Goal: Task Accomplishment & Management: Manage account settings

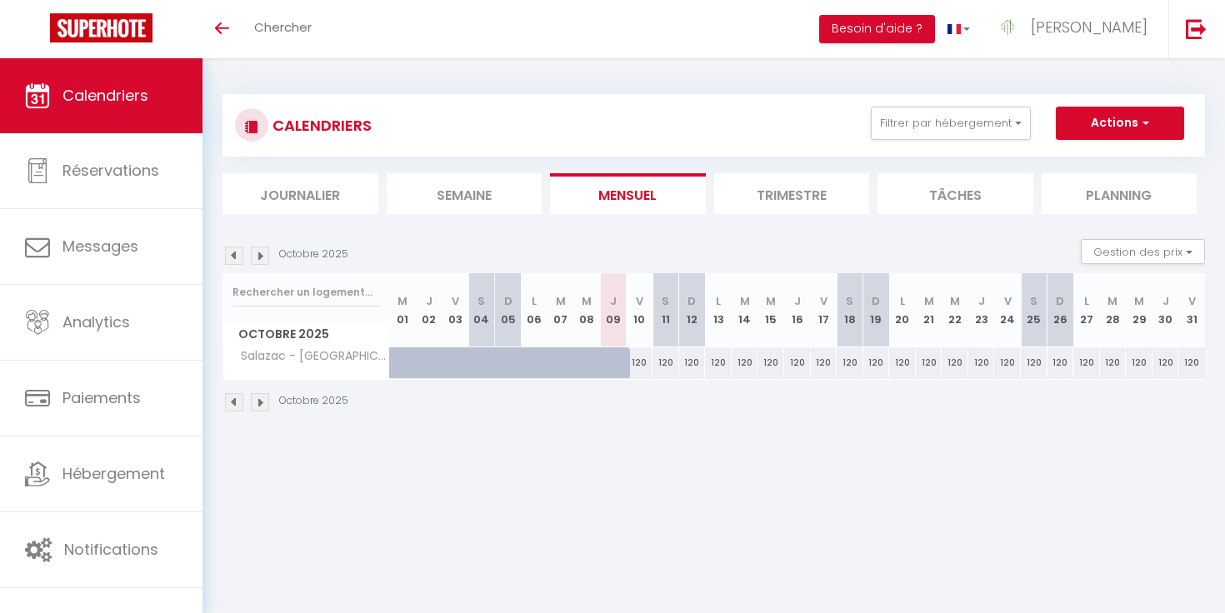
click at [265, 256] on img at bounding box center [260, 256] width 18 height 18
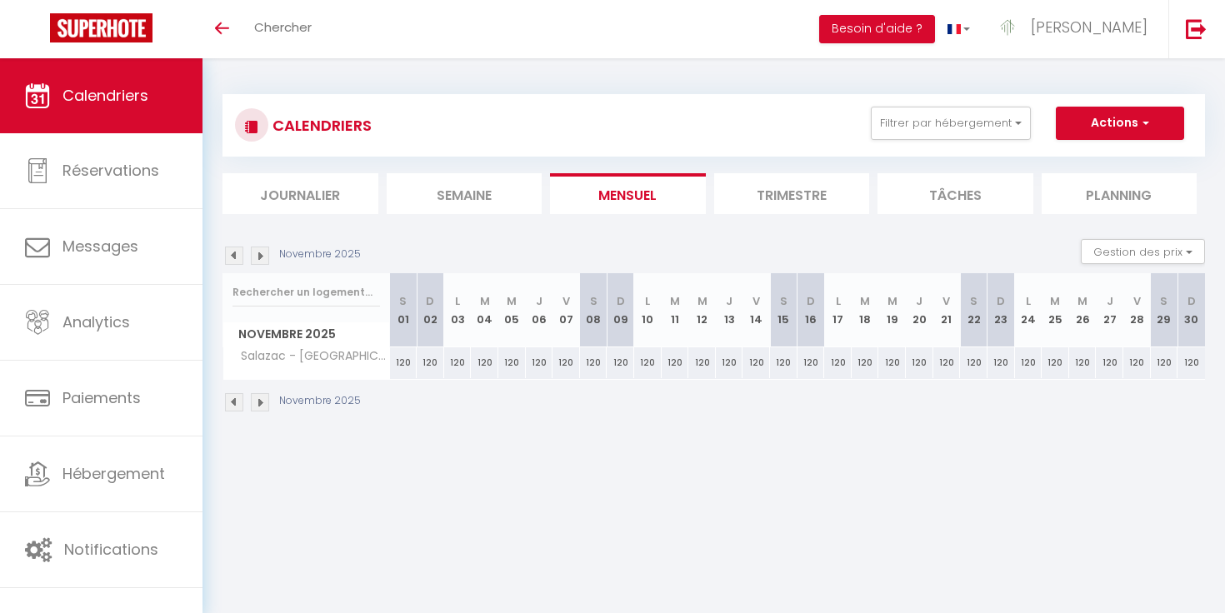
click at [265, 256] on img at bounding box center [260, 256] width 18 height 18
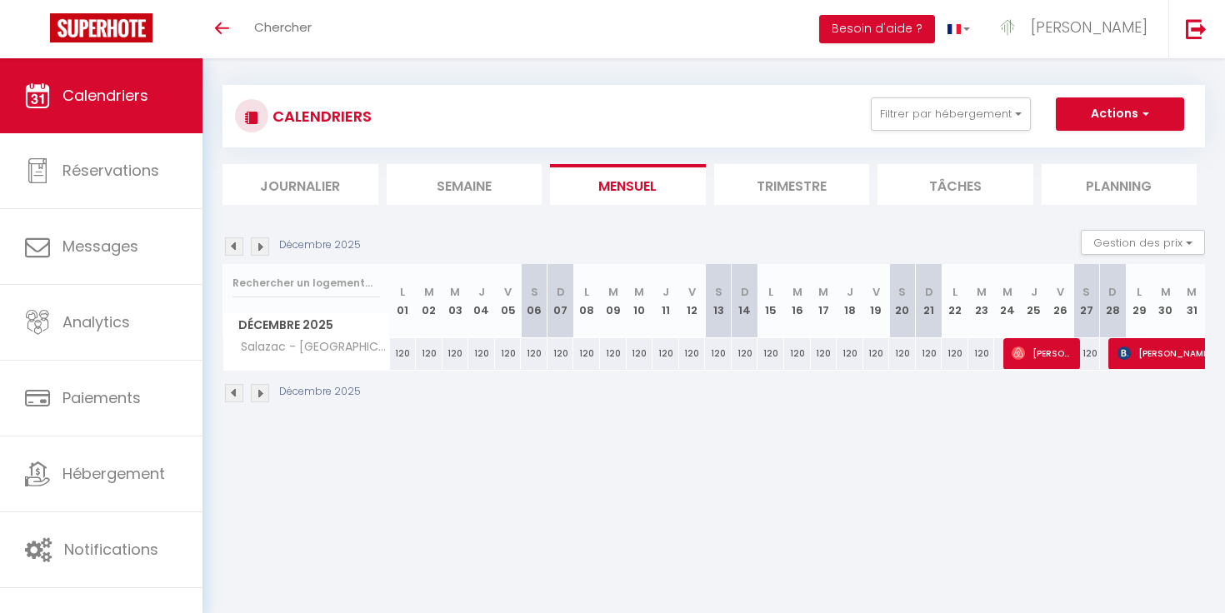
scroll to position [58, 0]
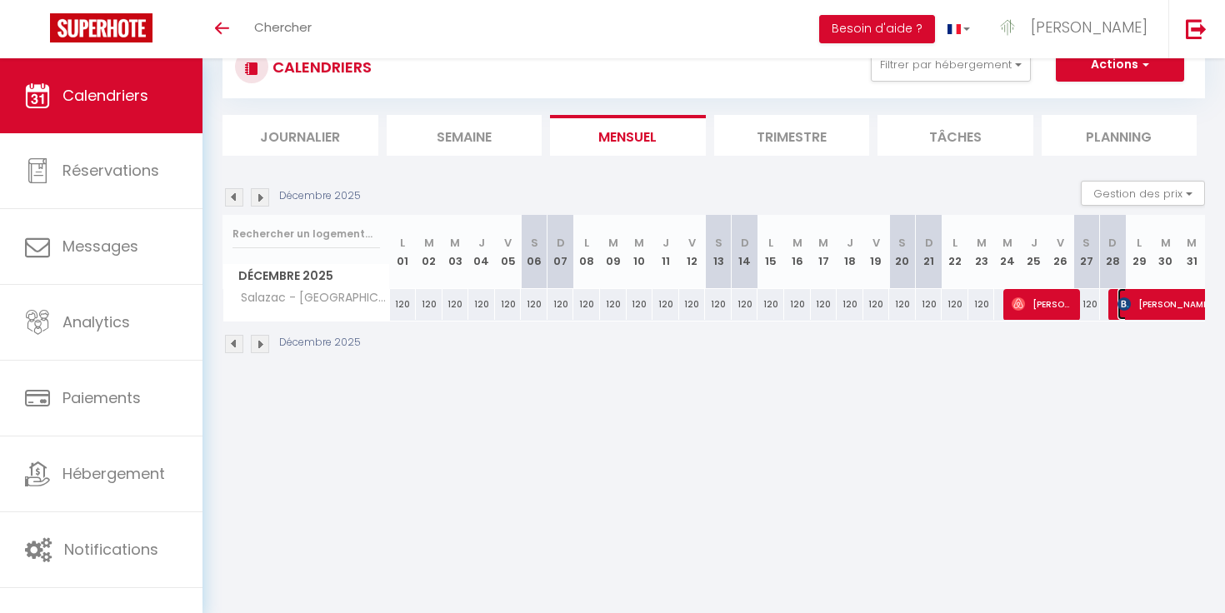
click at [1124, 311] on span "[PERSON_NAME]" at bounding box center [1193, 304] width 153 height 32
select select "OK"
select select "KO"
select select "0"
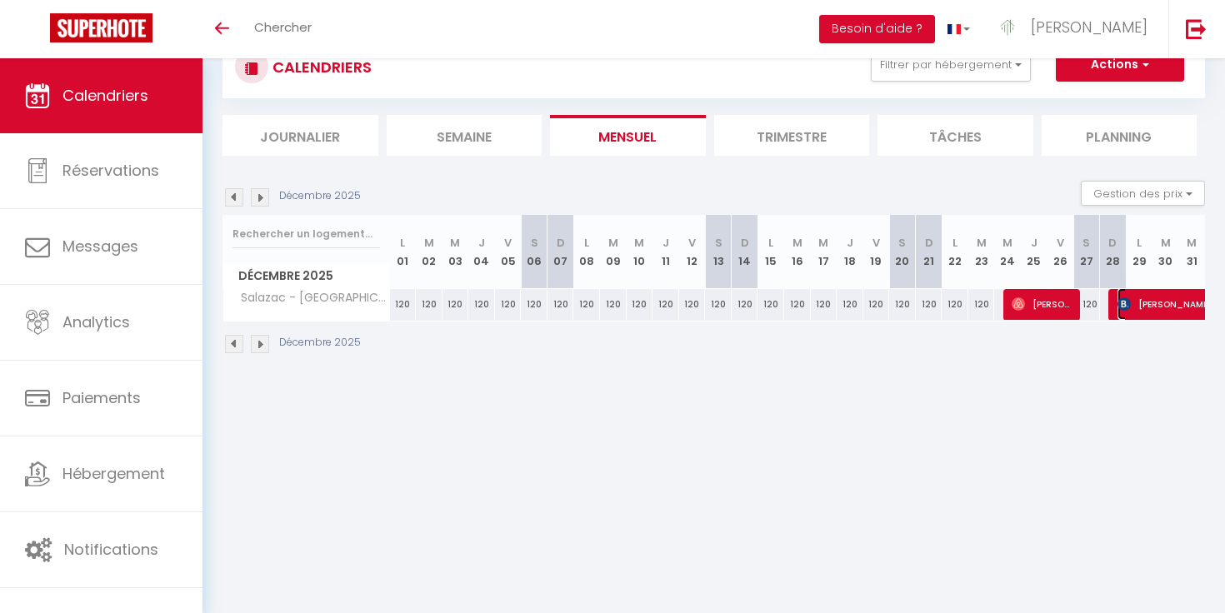
select select "1"
select select
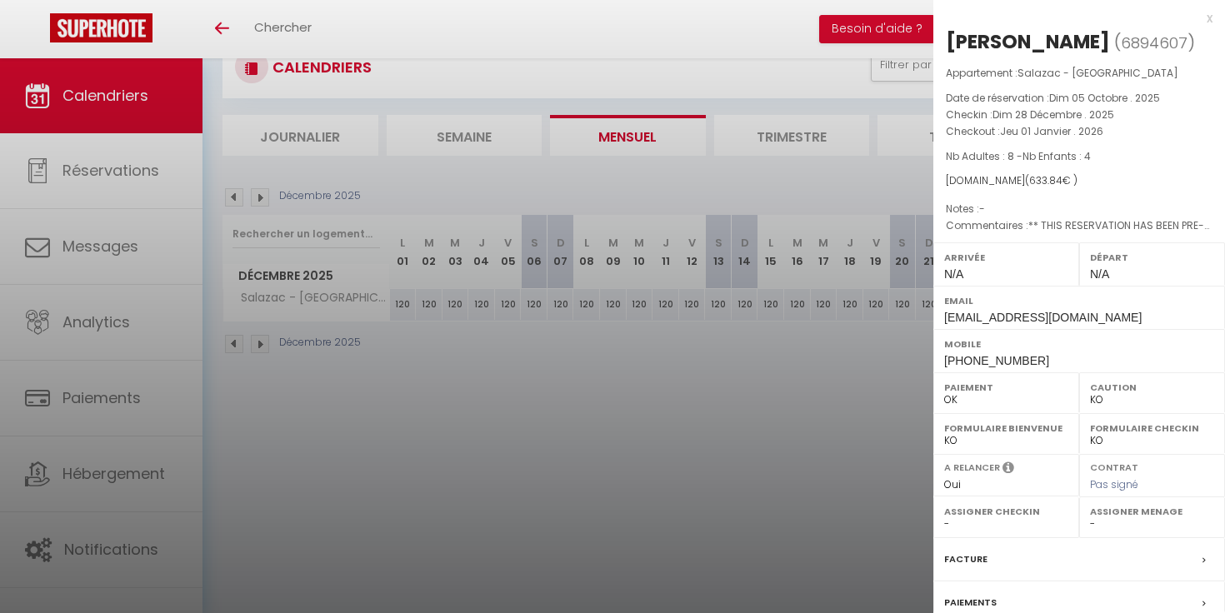
click at [812, 328] on div at bounding box center [612, 306] width 1225 height 613
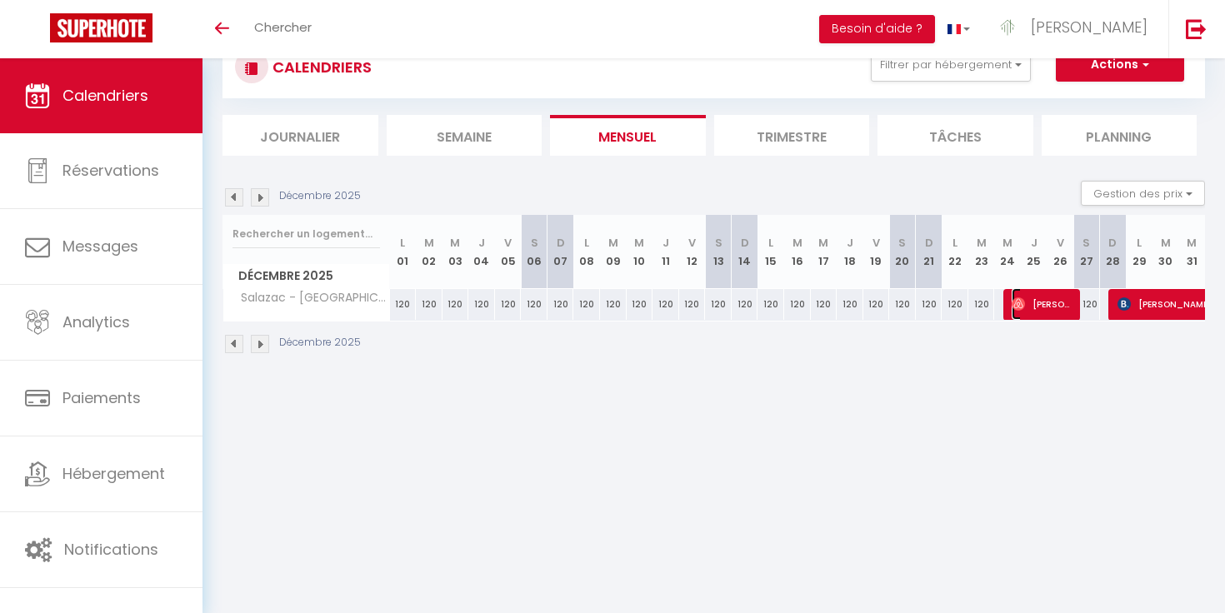
click at [1019, 307] on img at bounding box center [1018, 303] width 13 height 13
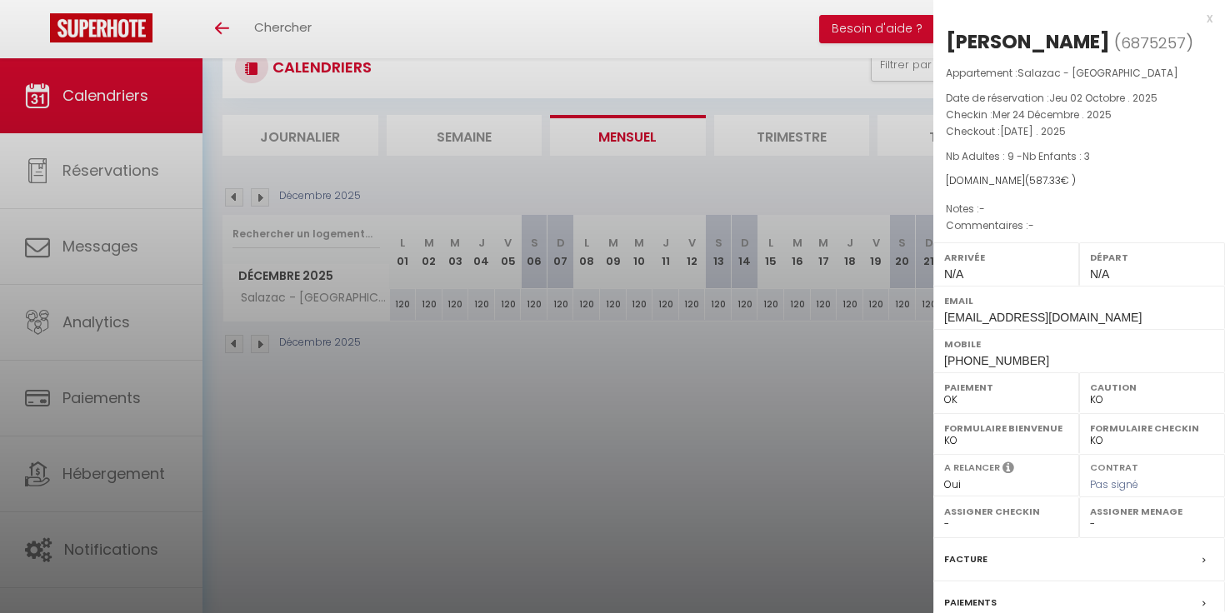
click at [896, 325] on div at bounding box center [612, 306] width 1225 height 613
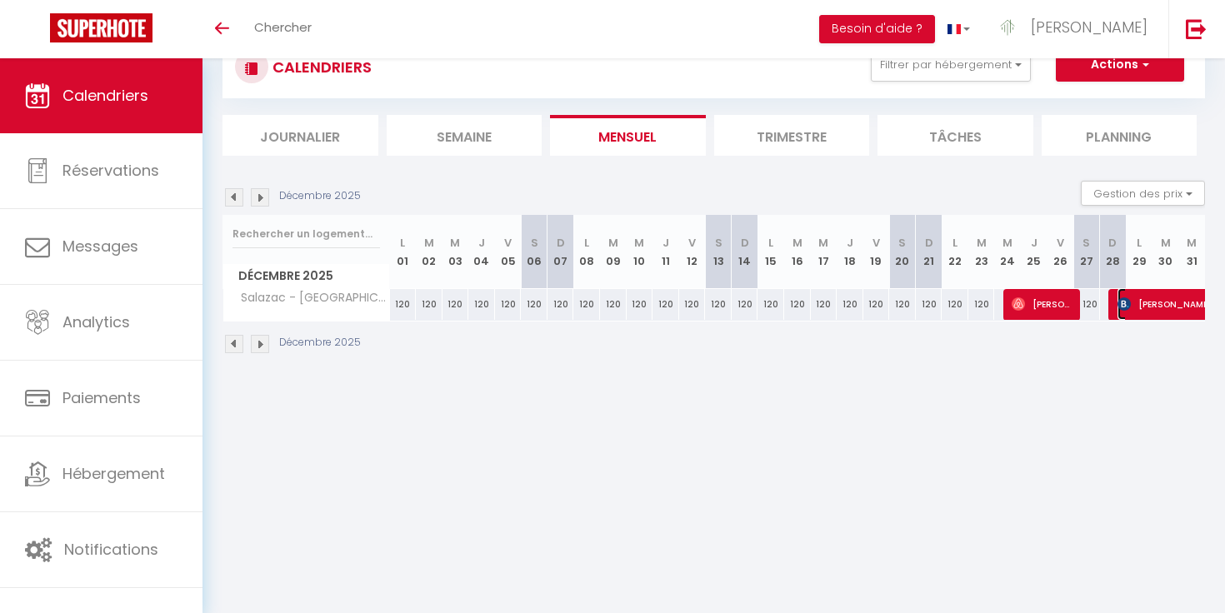
click at [1148, 298] on span "[PERSON_NAME]" at bounding box center [1193, 304] width 153 height 32
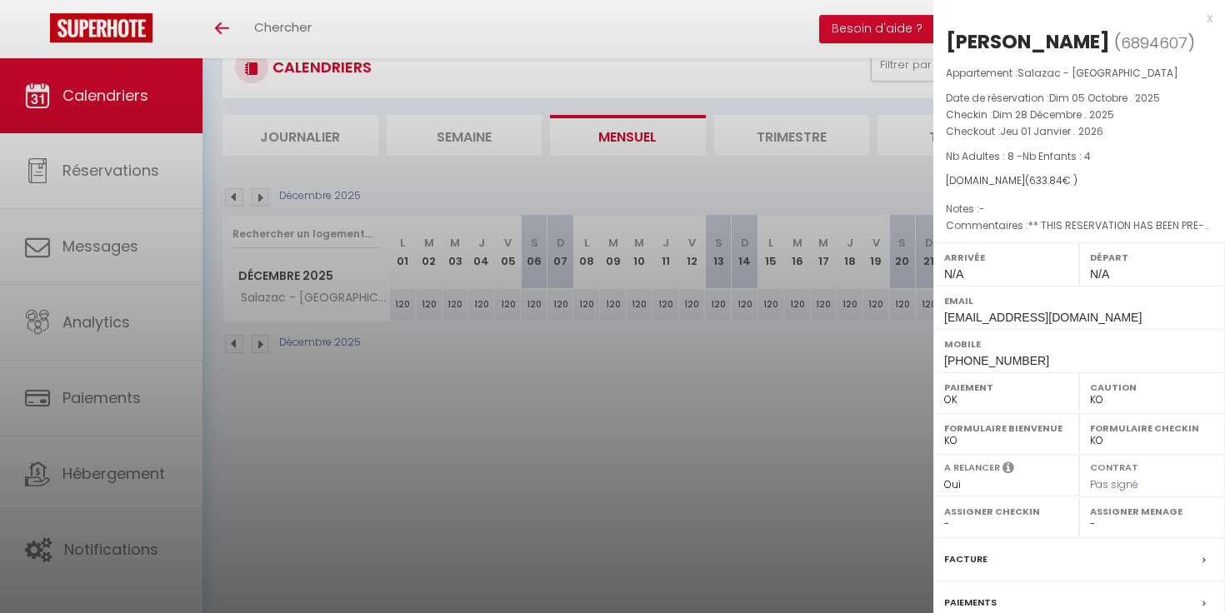
click at [853, 327] on div at bounding box center [612, 306] width 1225 height 613
